Goal: Task Accomplishment & Management: Complete application form

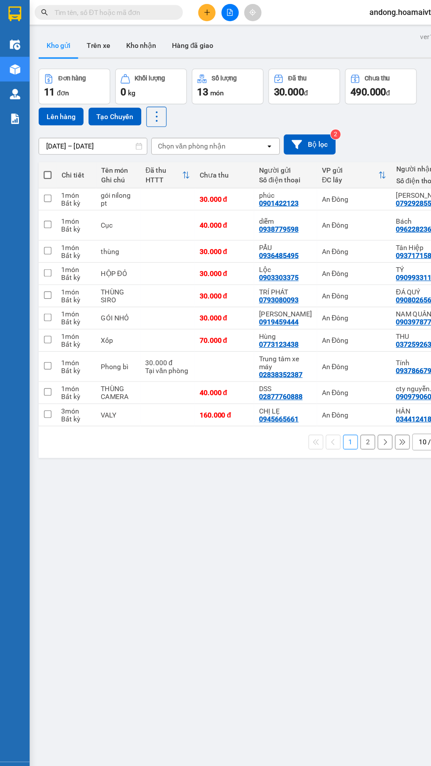
click at [184, 11] on icon "plus" at bounding box center [184, 11] width 5 height 0
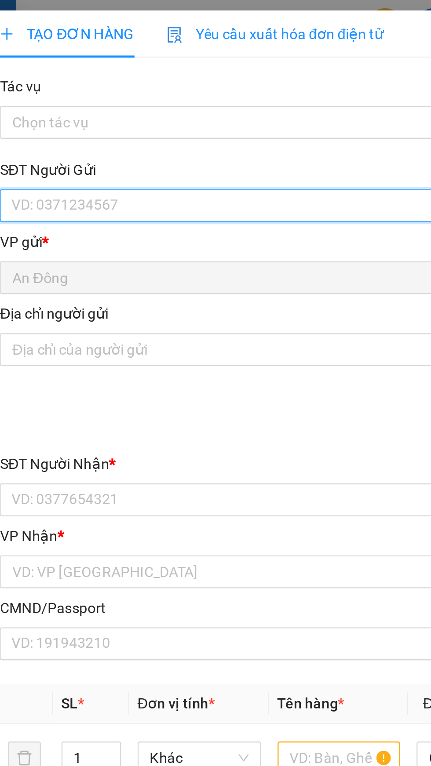
click at [91, 89] on input "SĐT Người Gửi" at bounding box center [116, 88] width 194 height 14
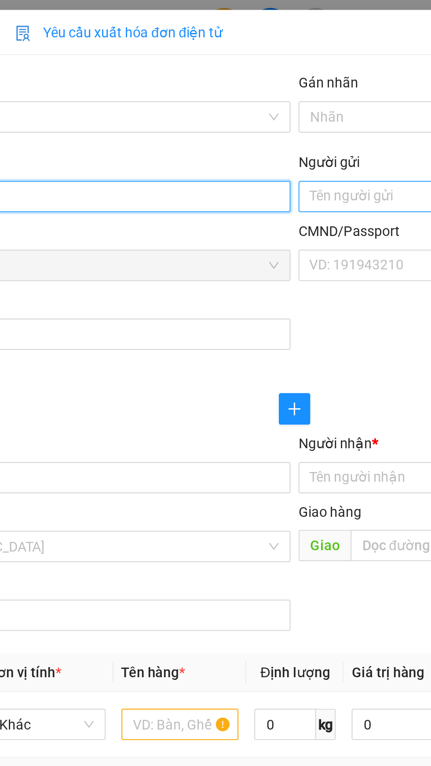
type input "0935540933"
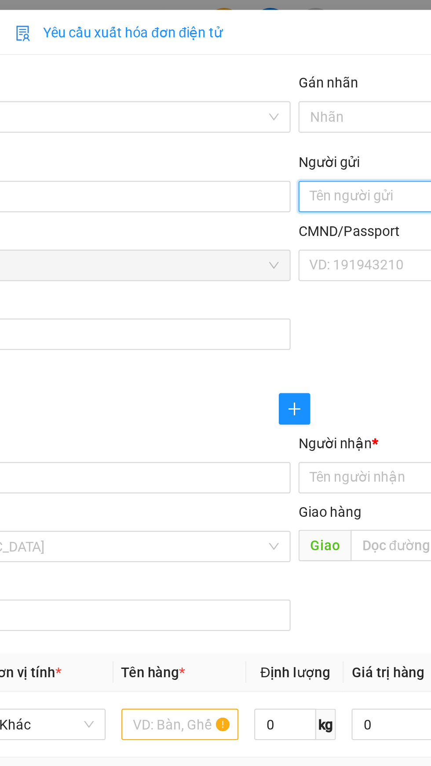
click at [245, 84] on input "Người gửi" at bounding box center [314, 88] width 194 height 14
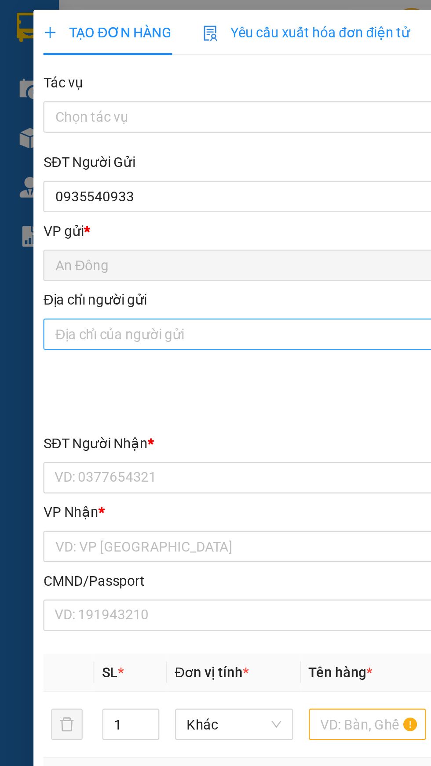
type input "Nị"
click at [117, 152] on input "Địa chỉ người gửi" at bounding box center [116, 149] width 194 height 14
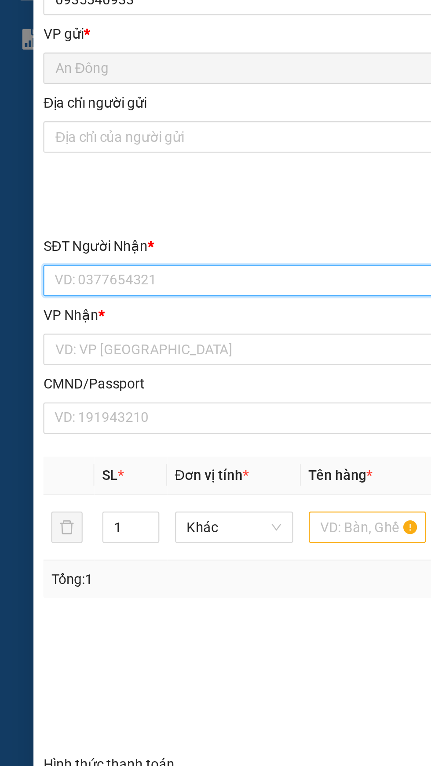
click at [103, 215] on input "SĐT Người Nhận *" at bounding box center [116, 214] width 194 height 14
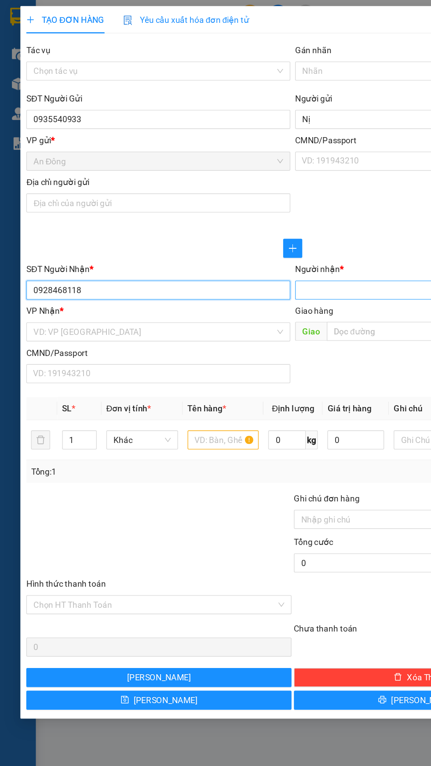
type input "0928468118"
click at [277, 210] on input "Người nhận *" at bounding box center [309, 214] width 175 height 10
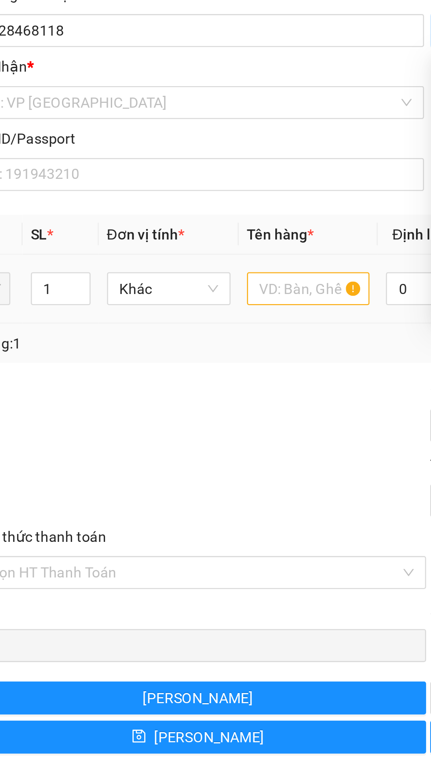
type input "Nhật"
click at [162, 323] on input "text" at bounding box center [164, 324] width 53 height 14
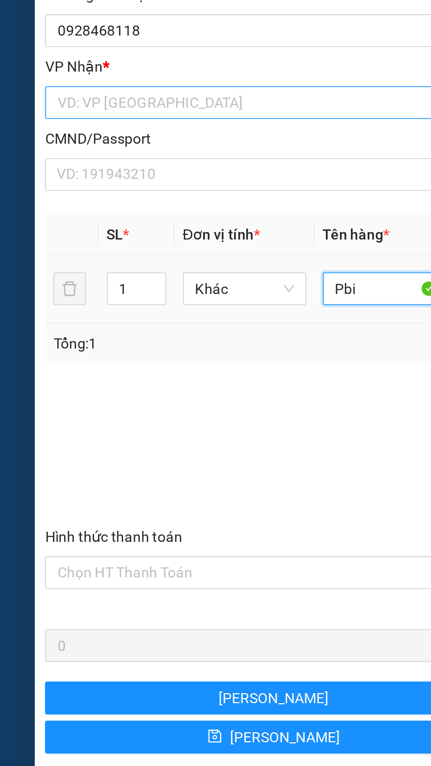
type input "Pbi"
click at [97, 240] on input "search" at bounding box center [114, 244] width 178 height 13
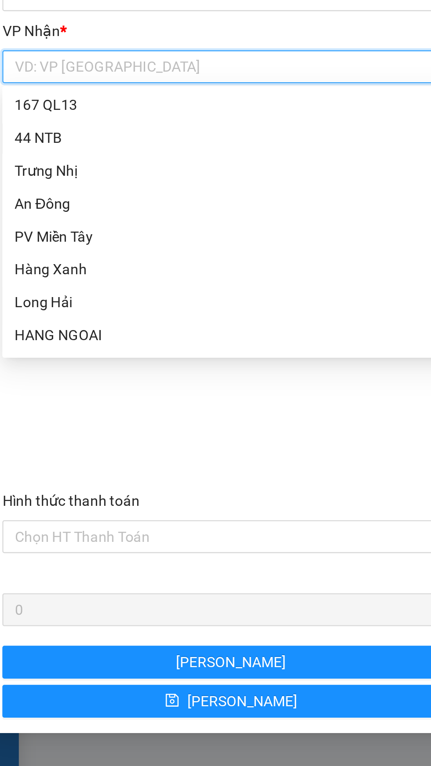
scroll to position [57, 0]
click at [66, 359] on div "HANG NGOAI" at bounding box center [117, 359] width 184 height 10
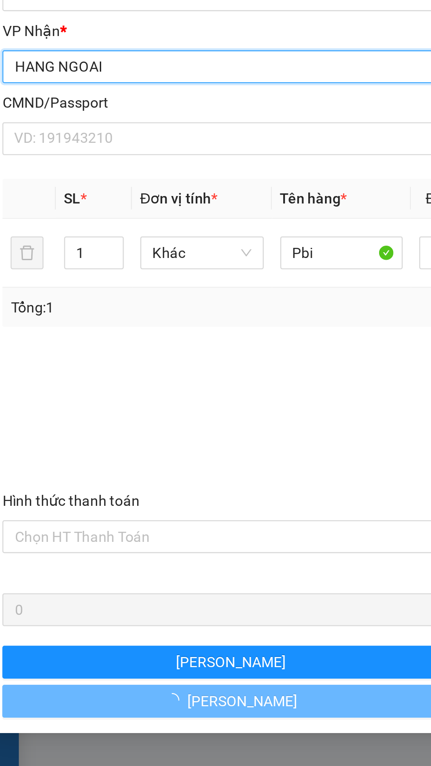
click at [69, 359] on div "Transit Pickup Surcharge Ids Transit Deliver Surcharge Ids Transit Deliver Surc…" at bounding box center [215, 277] width 392 height 491
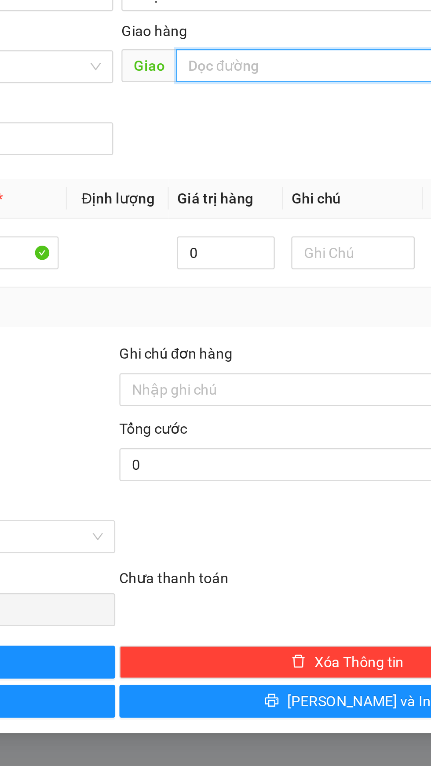
click at [281, 246] on input "text" at bounding box center [325, 244] width 171 height 14
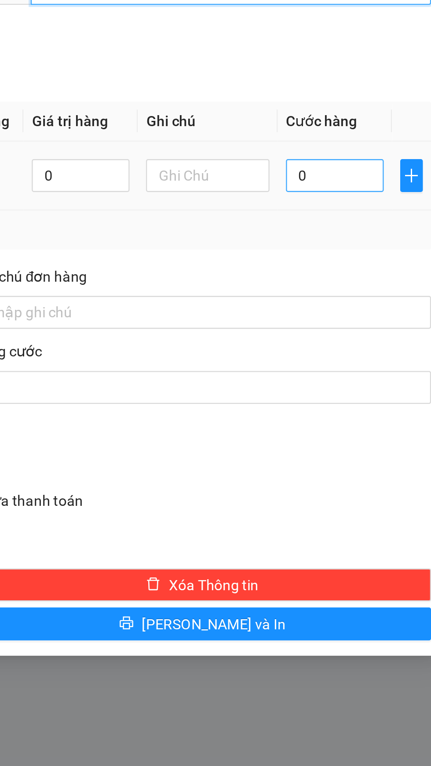
type input "Cái mép"
click at [375, 326] on input "0" at bounding box center [371, 324] width 42 height 14
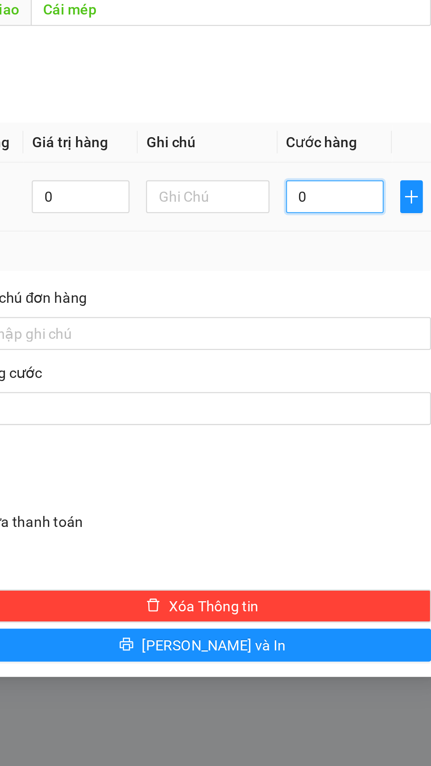
type input "3"
type input "0"
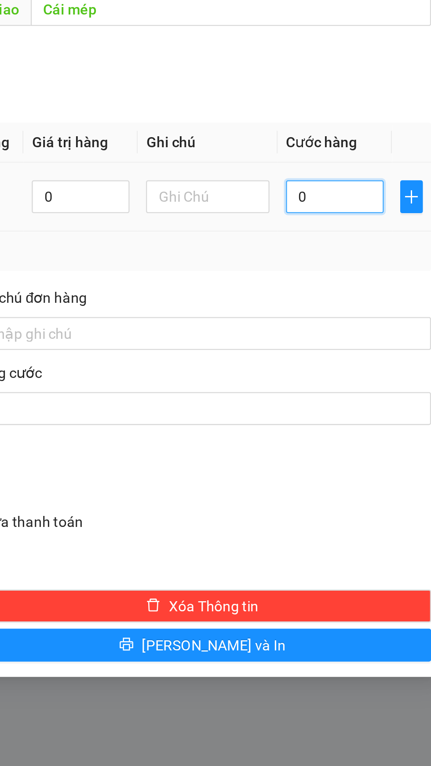
type input "0"
click at [358, 323] on input "0" at bounding box center [371, 324] width 42 height 14
click at [356, 324] on input "0" at bounding box center [371, 324] width 42 height 14
type input "40"
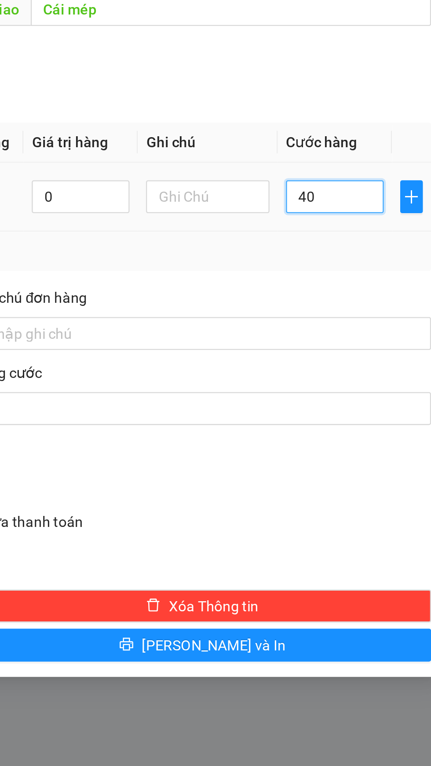
type input "40"
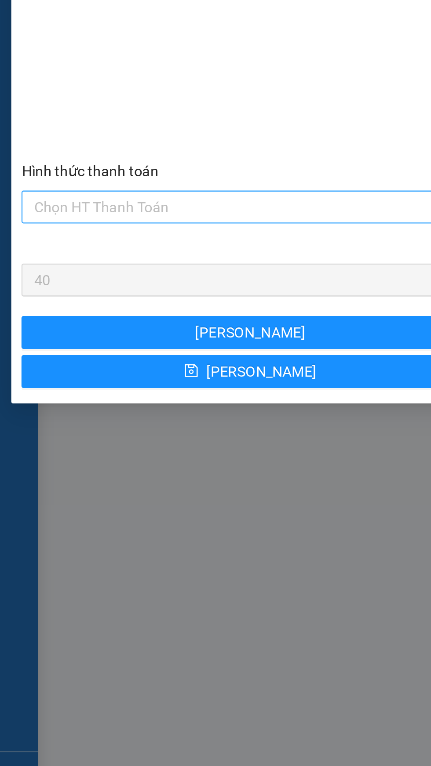
click at [109, 445] on input "Hình thức thanh toán" at bounding box center [114, 445] width 178 height 13
type input "40.000"
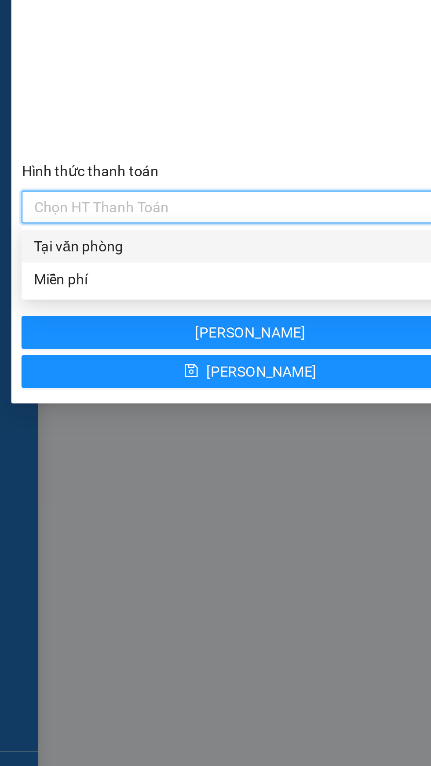
click at [81, 463] on div "Tại văn phòng" at bounding box center [117, 462] width 185 height 10
type input "0"
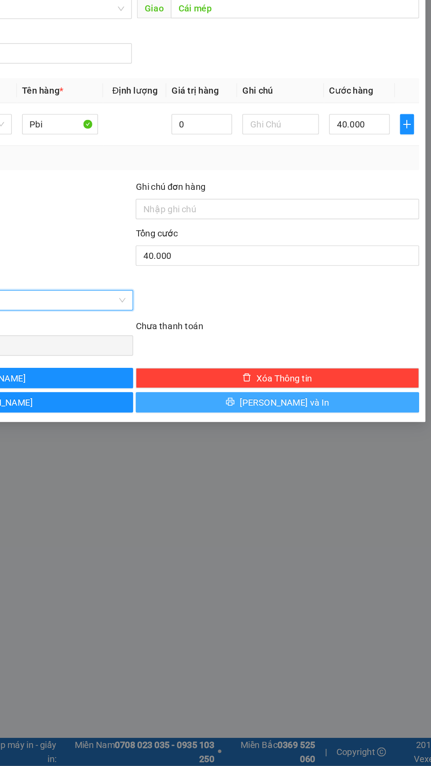
click at [332, 518] on button "[PERSON_NAME] và In" at bounding box center [313, 516] width 195 height 14
